Goal: Find specific page/section: Find specific page/section

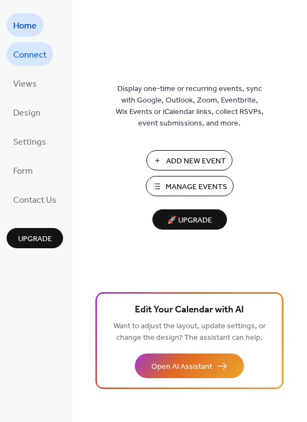
click at [30, 58] on span "Connect" at bounding box center [29, 55] width 33 height 17
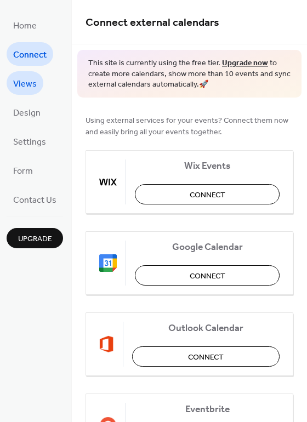
click at [29, 79] on span "Views" at bounding box center [25, 84] width 24 height 17
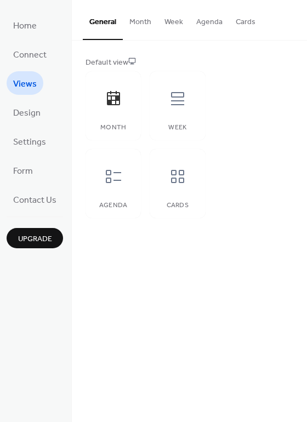
click at [209, 24] on button "Agenda" at bounding box center [208, 19] width 39 height 39
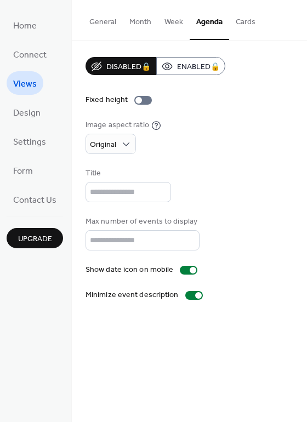
click at [22, 84] on span "Views" at bounding box center [25, 84] width 24 height 17
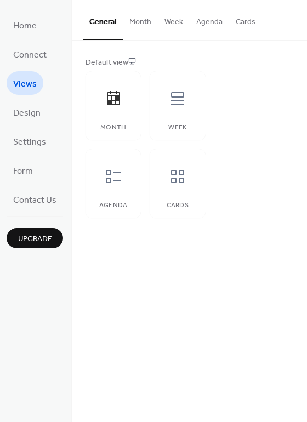
click at [207, 25] on button "Agenda" at bounding box center [208, 19] width 39 height 39
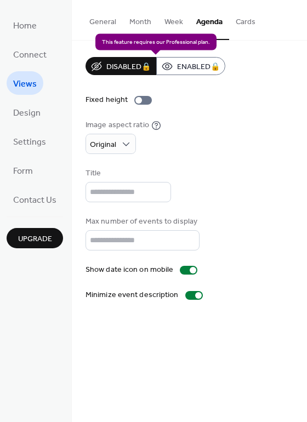
click at [114, 65] on div "Disabled 🔒 Enabled 🔒" at bounding box center [155, 66] width 140 height 18
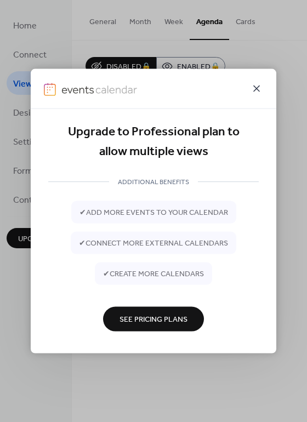
click at [257, 85] on icon at bounding box center [256, 88] width 13 height 13
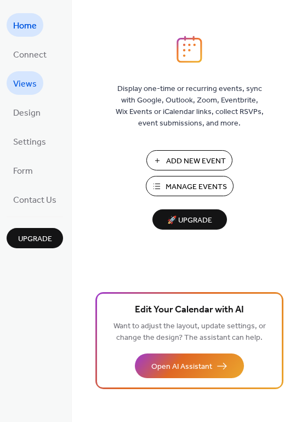
click at [34, 78] on span "Views" at bounding box center [25, 84] width 24 height 17
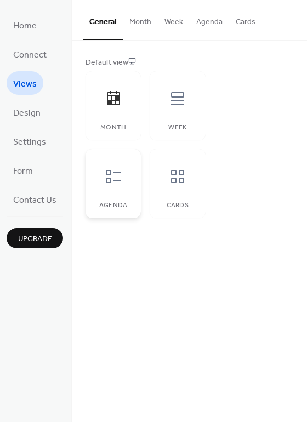
click at [122, 179] on div at bounding box center [113, 176] width 33 height 33
click at [159, 125] on div "Week" at bounding box center [176, 105] width 55 height 69
click at [164, 187] on div at bounding box center [177, 176] width 33 height 33
